Goal: Task Accomplishment & Management: Use online tool/utility

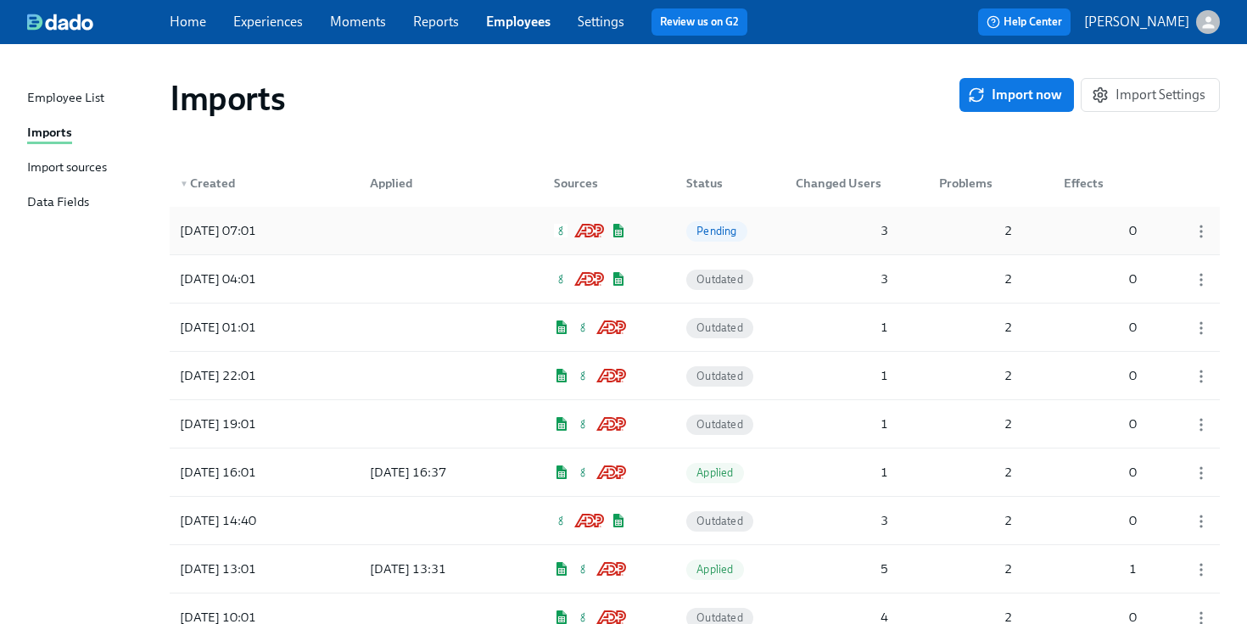
click at [372, 238] on div at bounding box center [432, 231] width 153 height 34
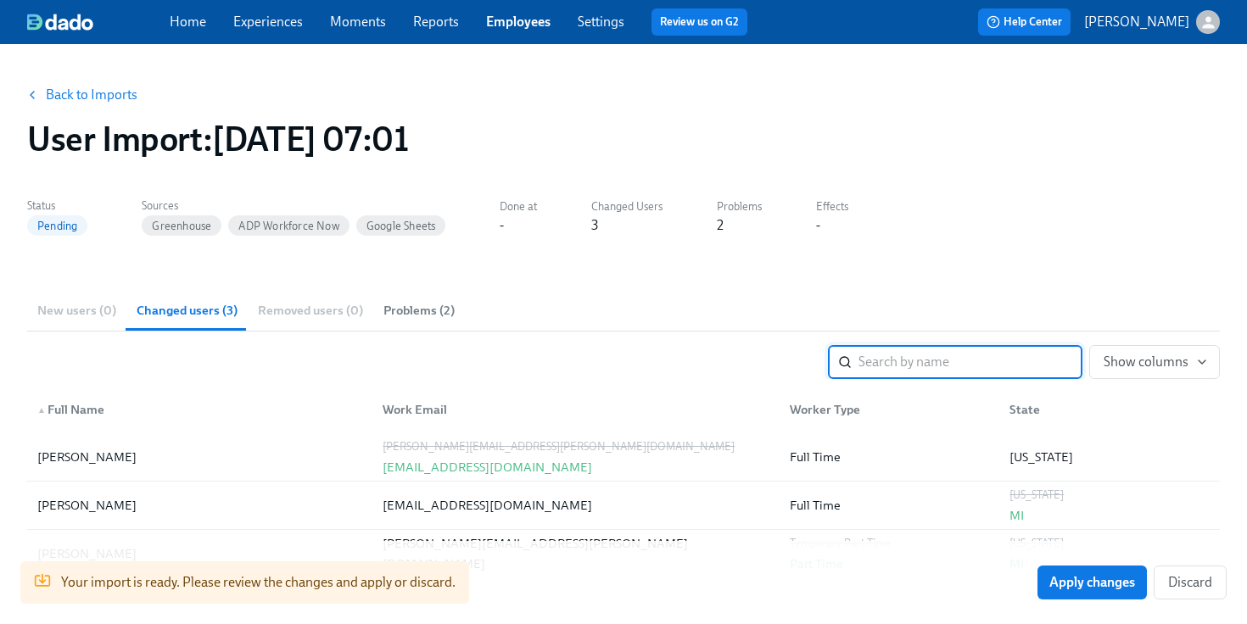
click at [279, 25] on link "Experiences" at bounding box center [268, 22] width 70 height 16
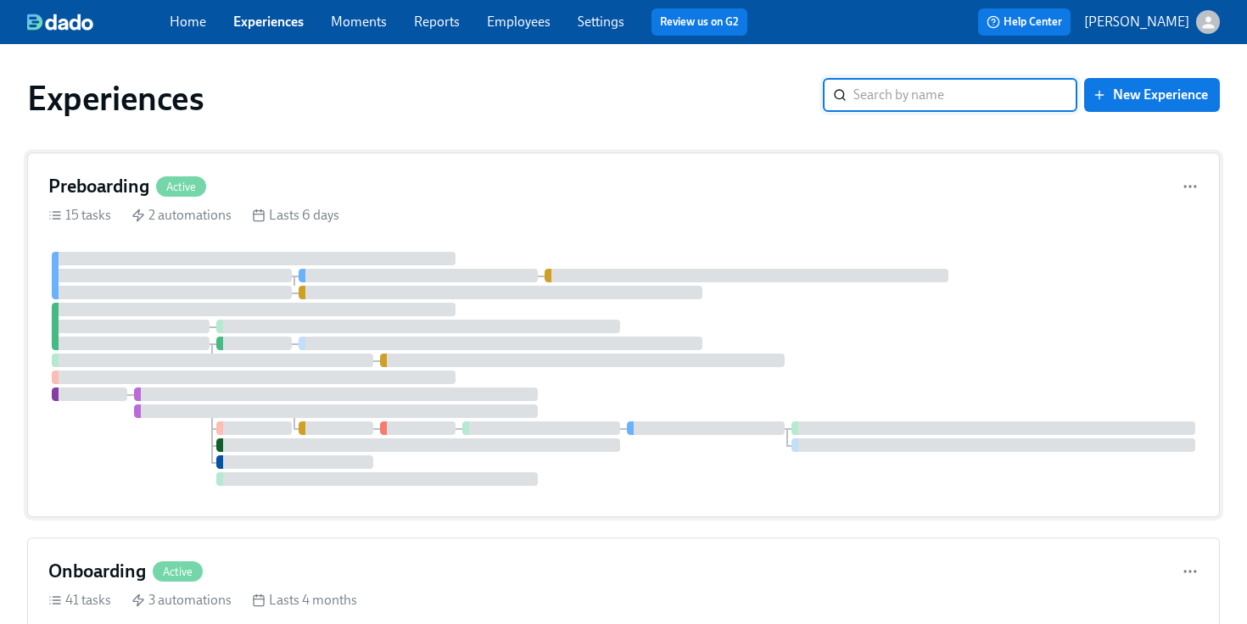
click at [309, 252] on div at bounding box center [254, 259] width 404 height 14
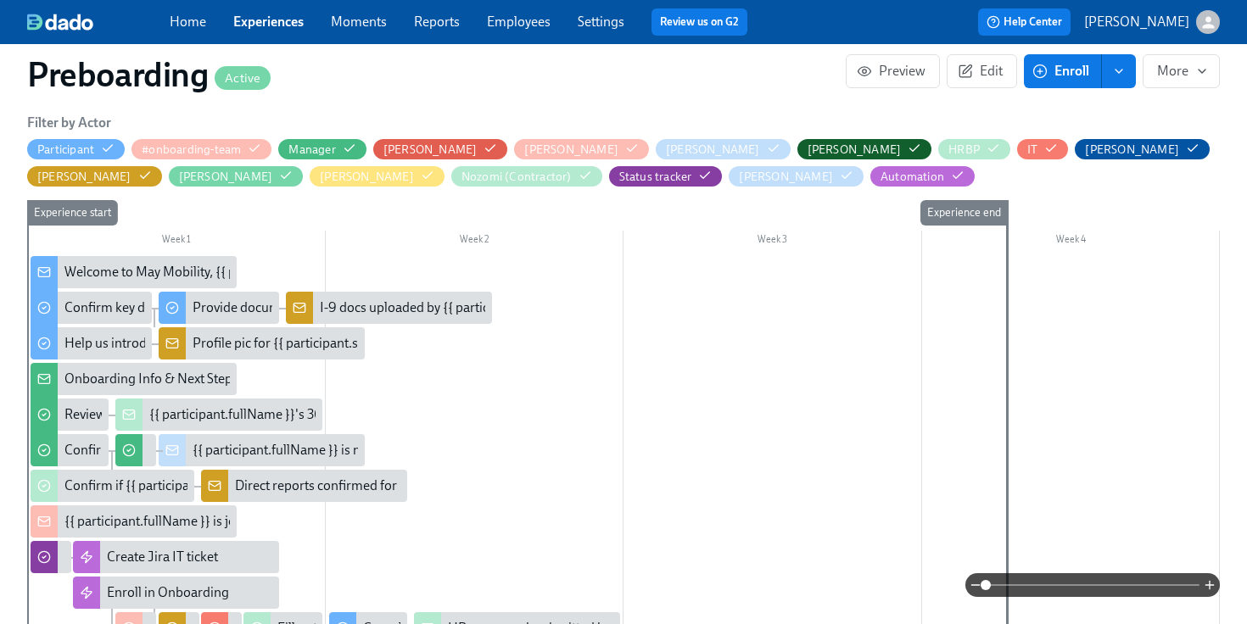
scroll to position [0, 3083]
click at [1046, 151] on icon "button" at bounding box center [1051, 148] width 11 height 8
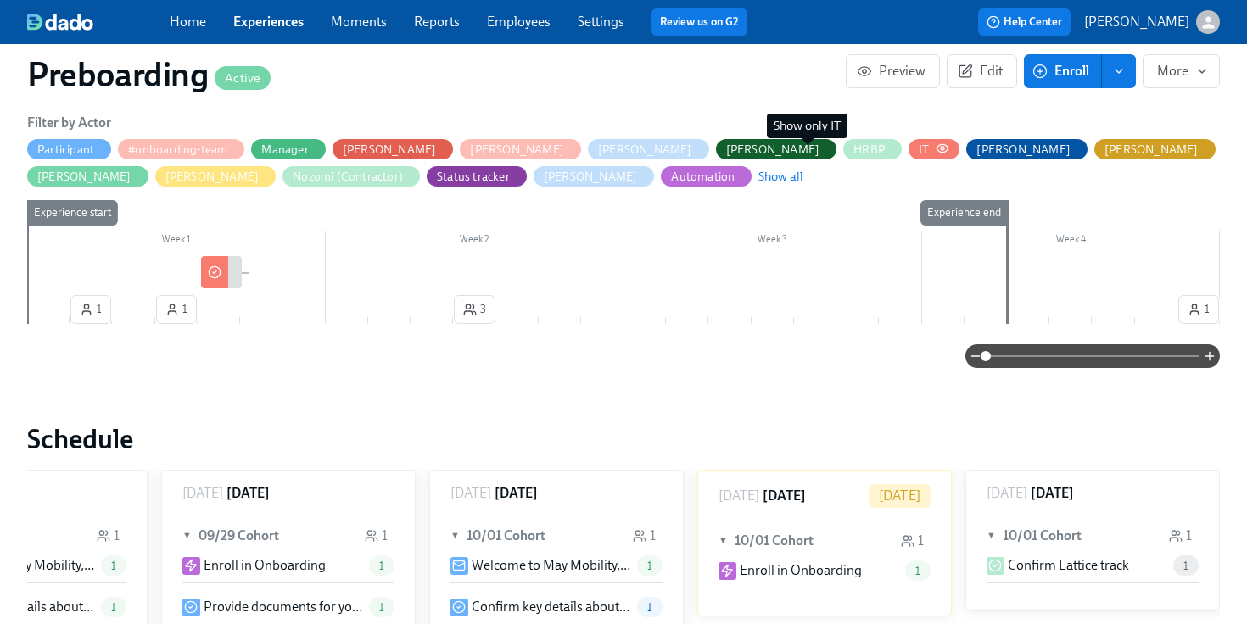
click at [941, 149] on circle "button" at bounding box center [942, 148] width 3 height 3
click at [758, 171] on span "Show all" at bounding box center [780, 176] width 45 height 17
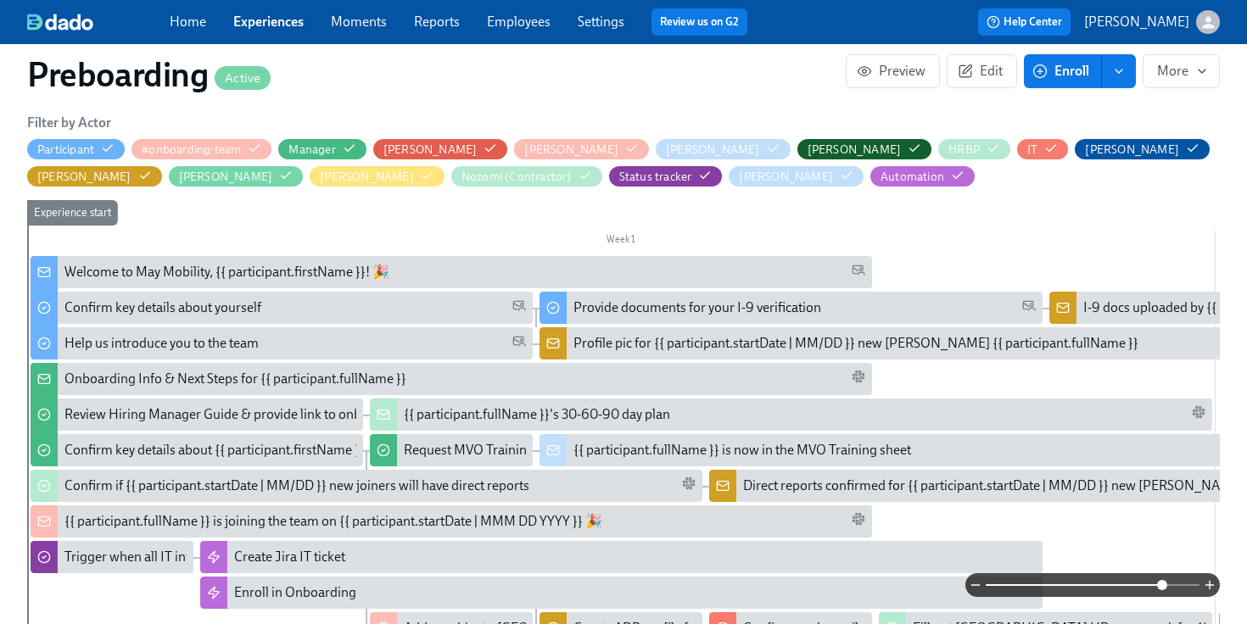
drag, startPoint x: 986, startPoint y: 588, endPoint x: 1161, endPoint y: 575, distance: 175.2
click at [1161, 580] on span at bounding box center [1162, 585] width 10 height 10
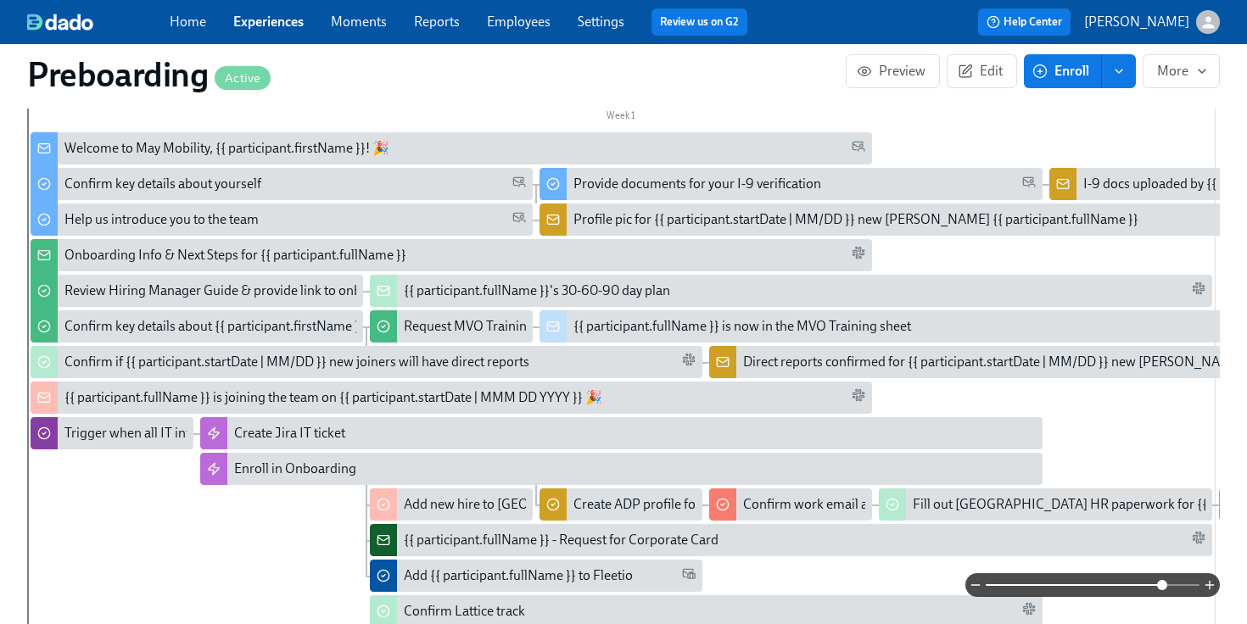
scroll to position [540, 0]
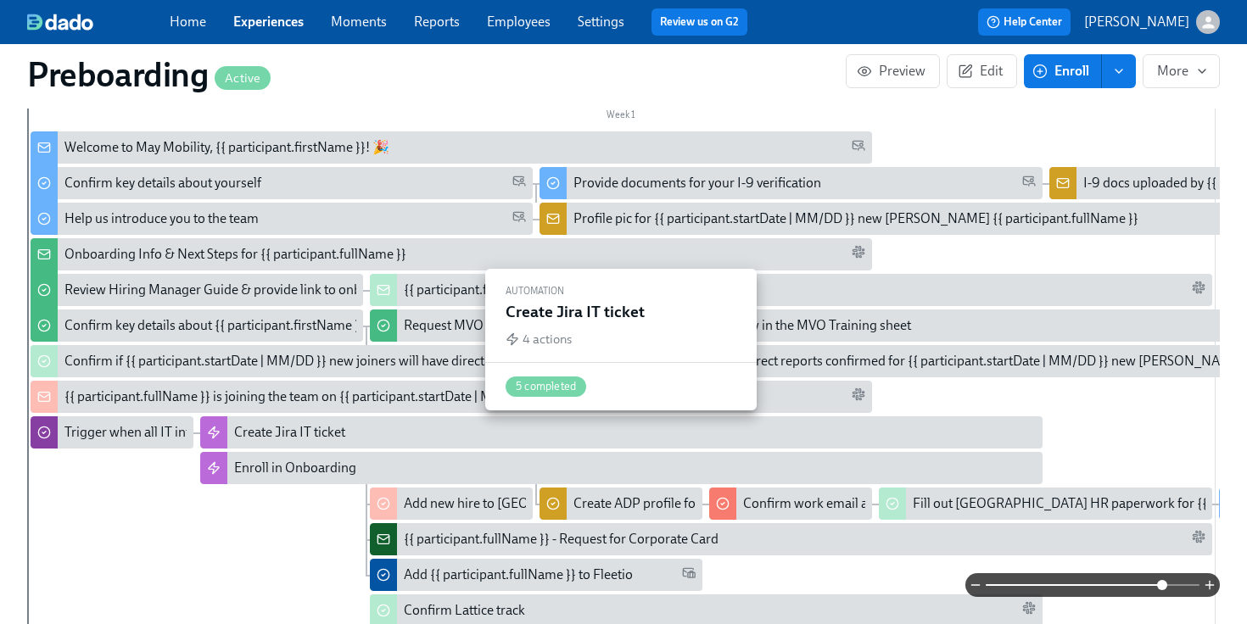
click at [495, 425] on div "Create Jira IT ticket" at bounding box center [634, 432] width 801 height 19
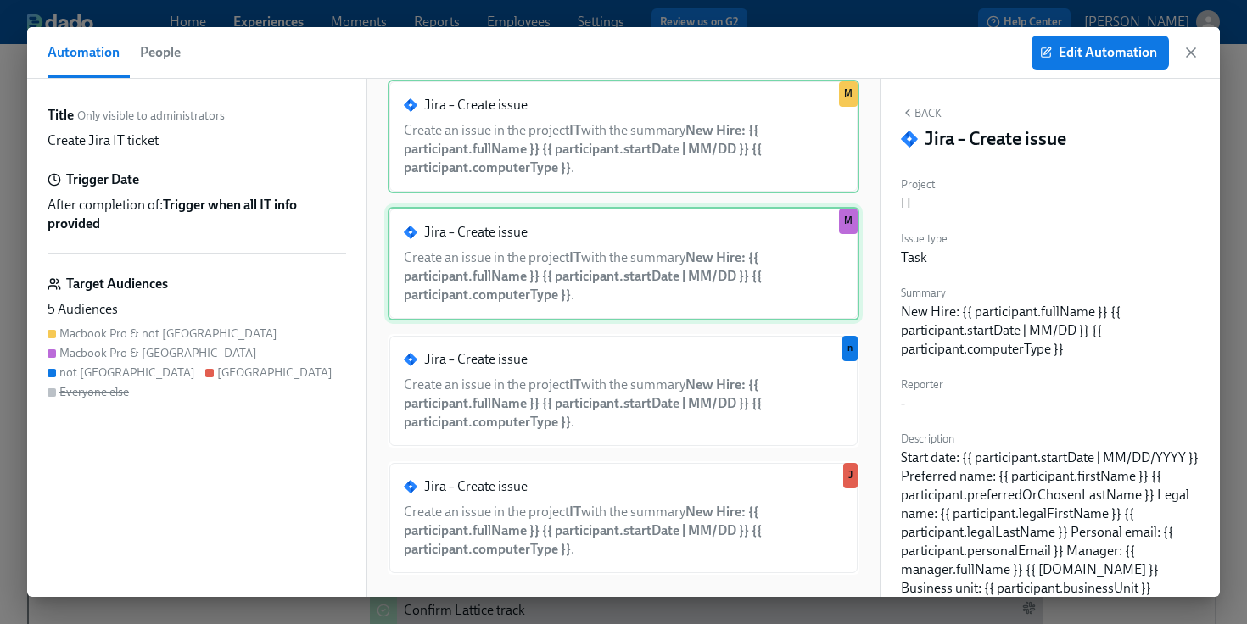
scroll to position [59, 0]
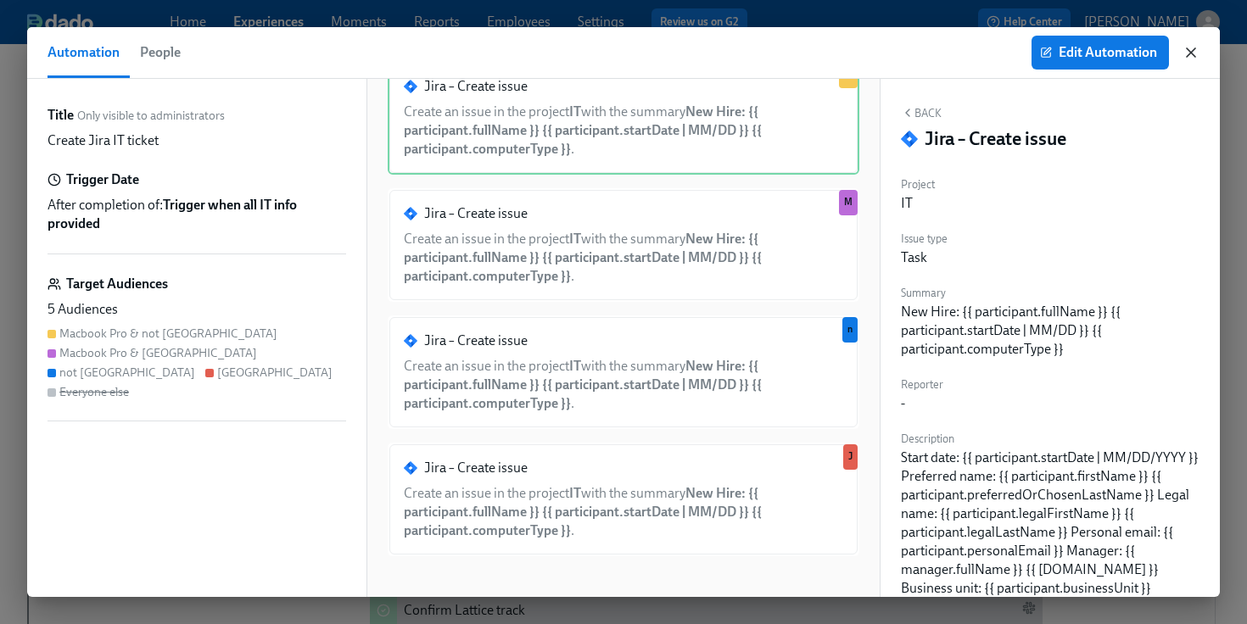
click at [1188, 59] on icon "button" at bounding box center [1191, 52] width 17 height 17
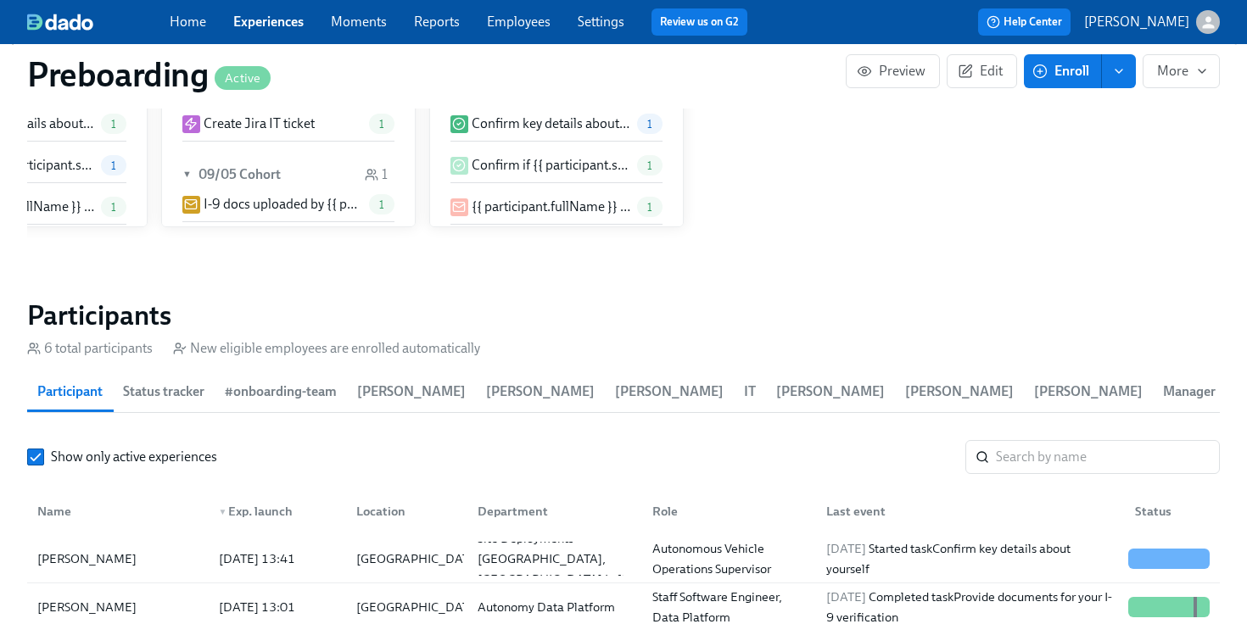
scroll to position [1822, 0]
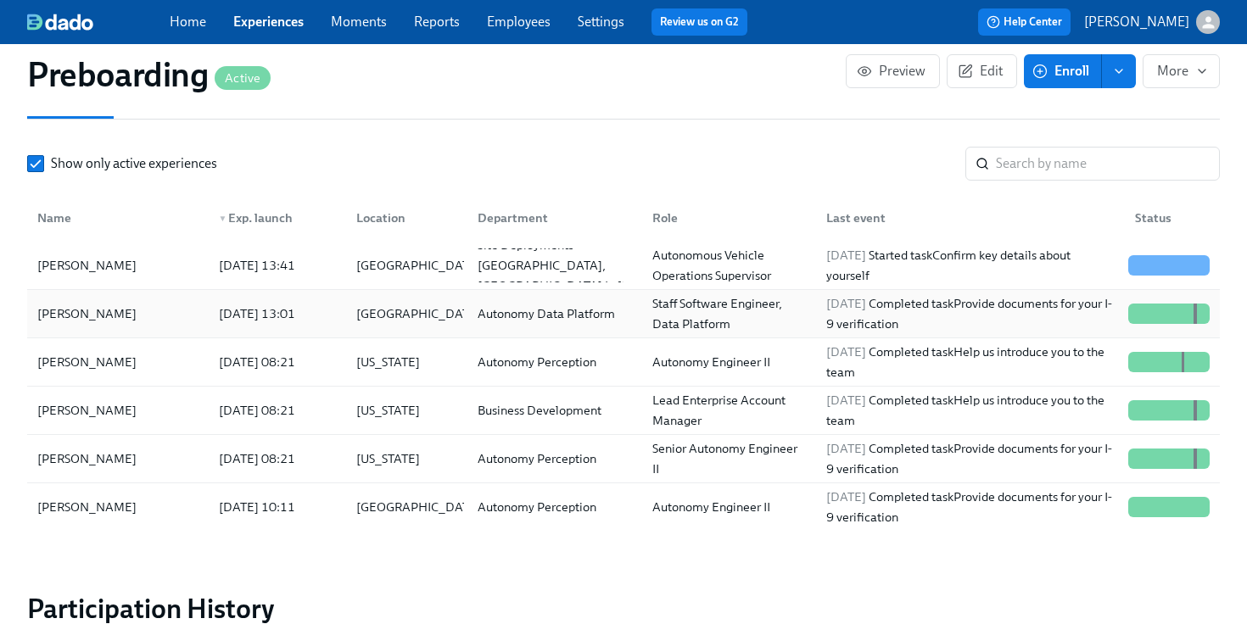
click at [469, 339] on div "[PERSON_NAME] [DATE] 13:01 United States Autonomy Data Platform Staff Software …" at bounding box center [623, 314] width 1193 height 48
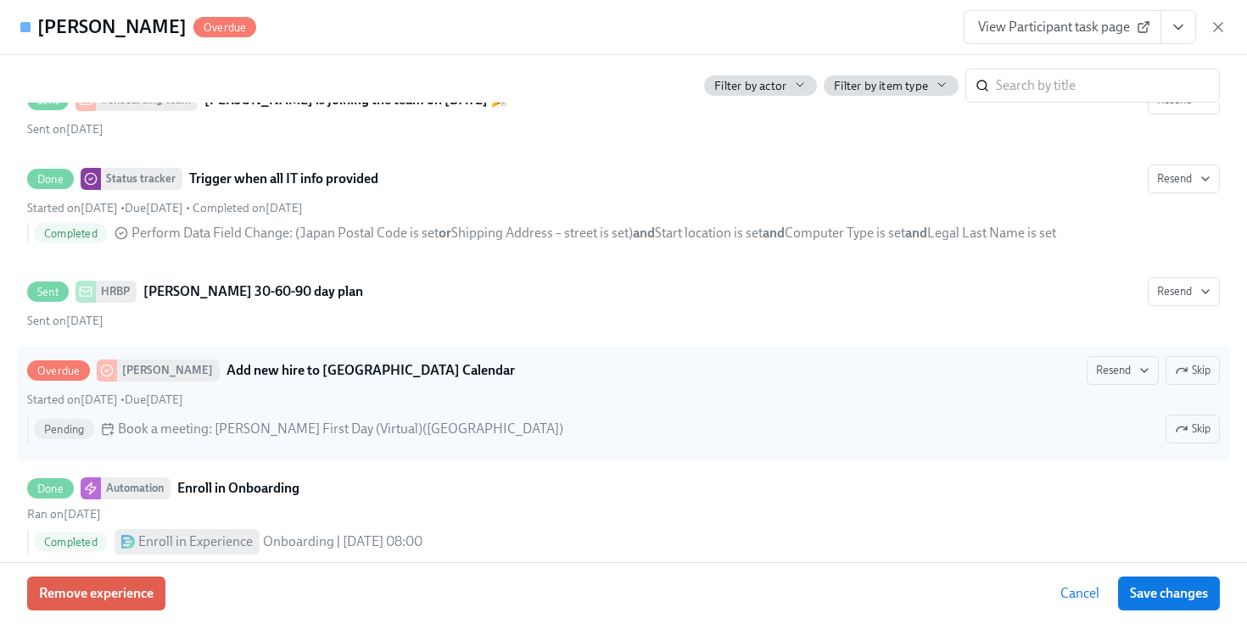
scroll to position [2616, 0]
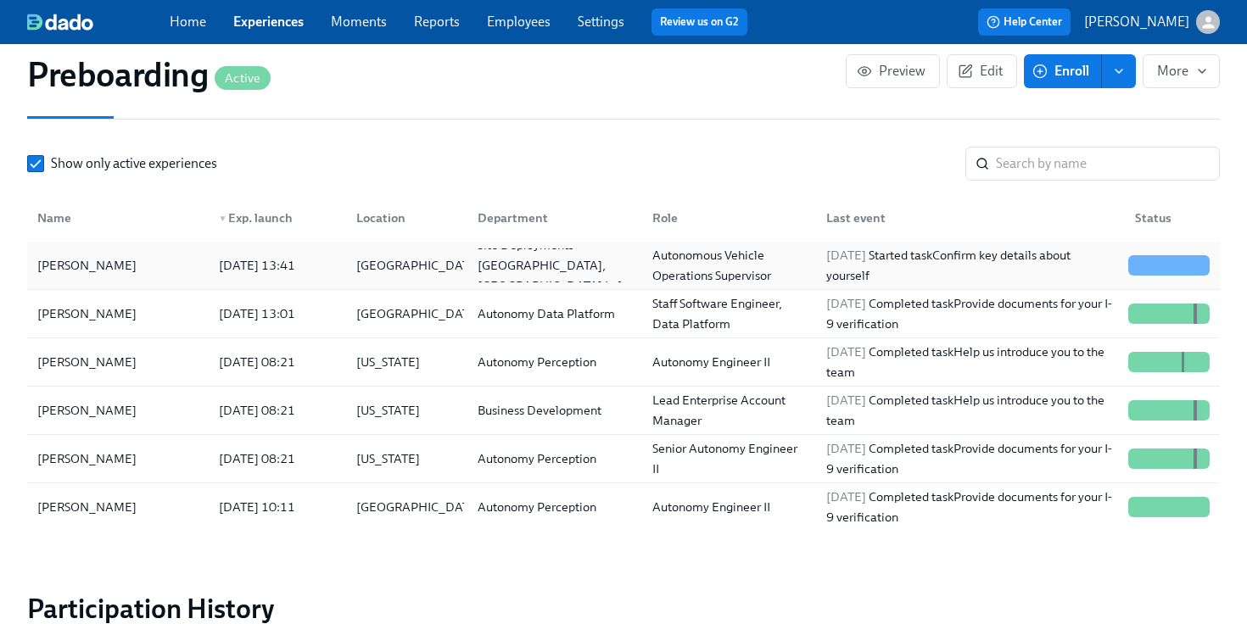
click at [175, 283] on div "[PERSON_NAME]" at bounding box center [118, 266] width 175 height 34
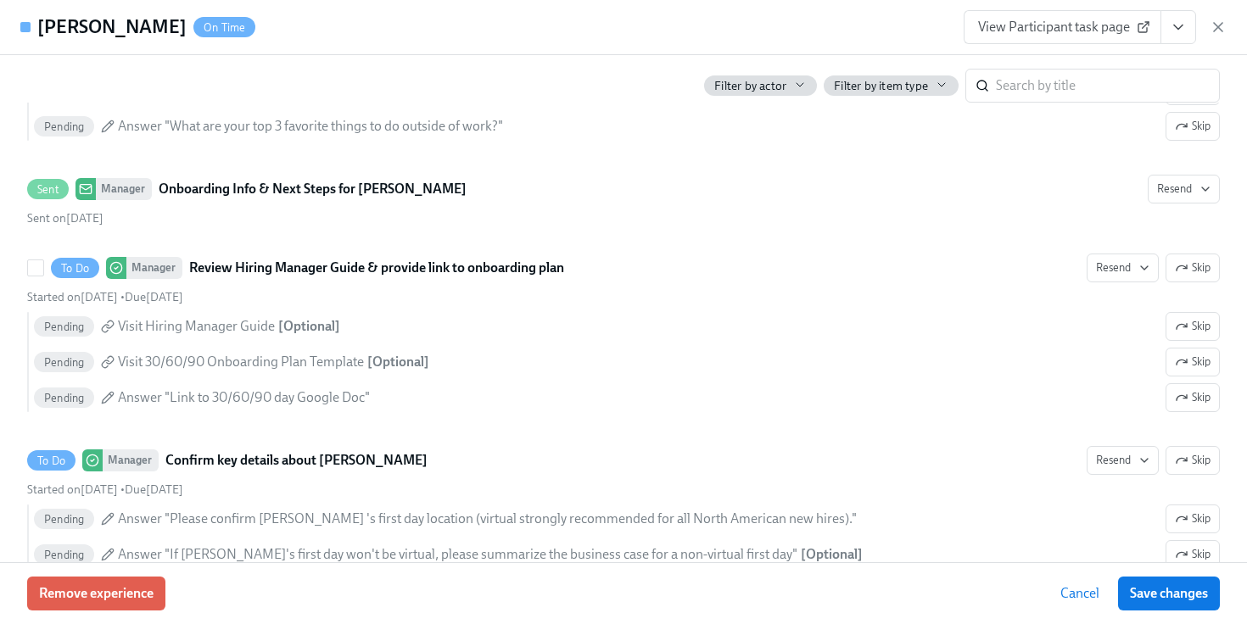
scroll to position [1715, 0]
